Goal: Task Accomplishment & Management: Use online tool/utility

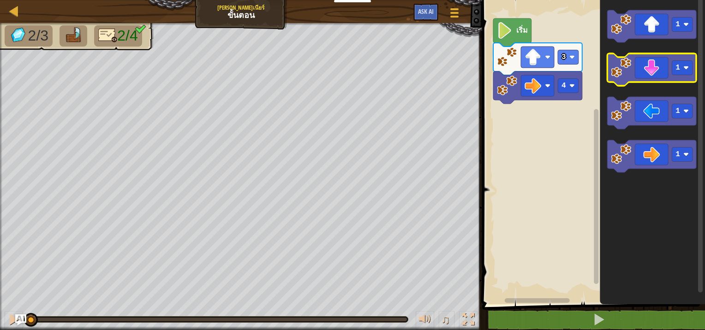
click at [619, 72] on image "พื้นที่ทำงาน Blockly" at bounding box center [621, 68] width 20 height 20
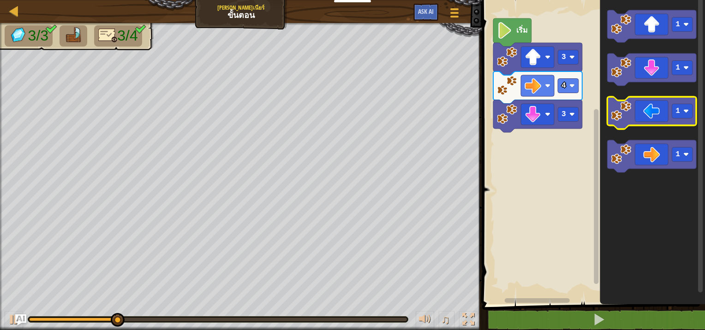
click at [624, 118] on image "พื้นที่ทำงาน Blockly" at bounding box center [621, 111] width 20 height 20
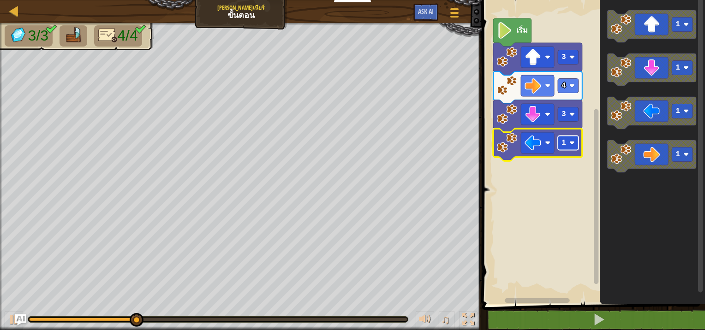
click at [570, 146] on image "พื้นที่ทำงาน Blockly" at bounding box center [572, 143] width 6 height 6
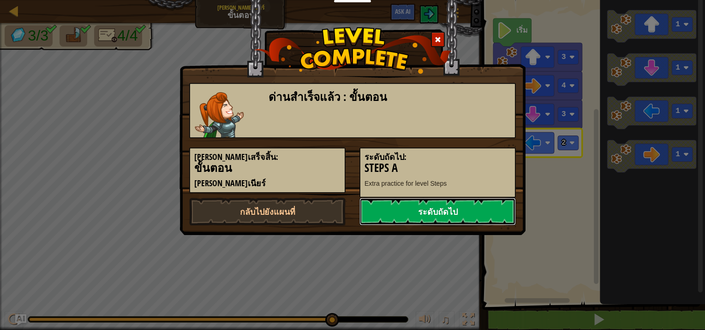
click at [449, 217] on link "ระดับถัดไป" at bounding box center [437, 212] width 156 height 28
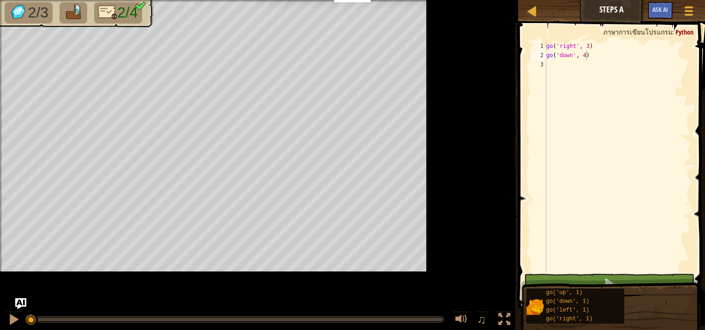
type textarea "go('down', 4)"
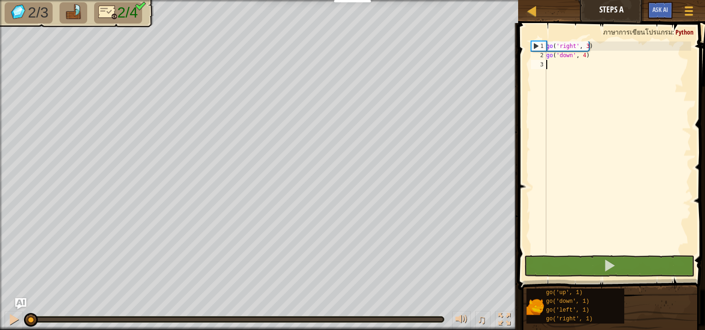
click at [564, 65] on div "go ( 'right' , 3 ) go ( 'down' , 4 )" at bounding box center [617, 157] width 147 height 231
type textarea "g"
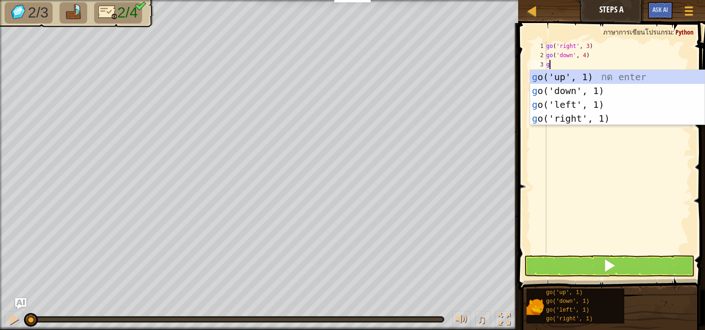
click at [589, 181] on div "go ( 'right' , 3 ) go ( 'down' , 4 ) g" at bounding box center [617, 157] width 147 height 231
